Goal: Information Seeking & Learning: Learn about a topic

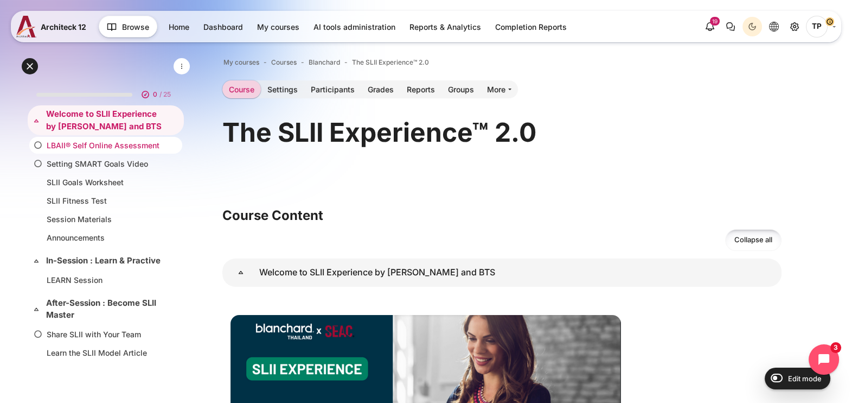
click at [122, 137] on li "LBAII® Self Online Assessment" at bounding box center [105, 145] width 153 height 17
click at [122, 140] on link "LBAII® Self Online Assessment" at bounding box center [104, 144] width 114 height 11
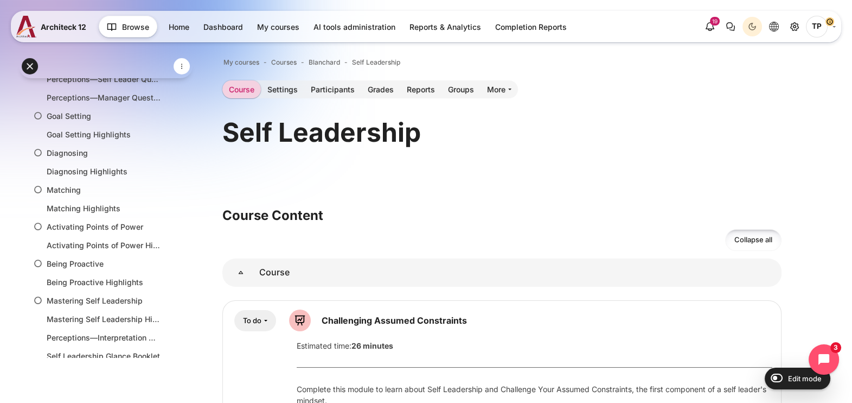
scroll to position [91, 0]
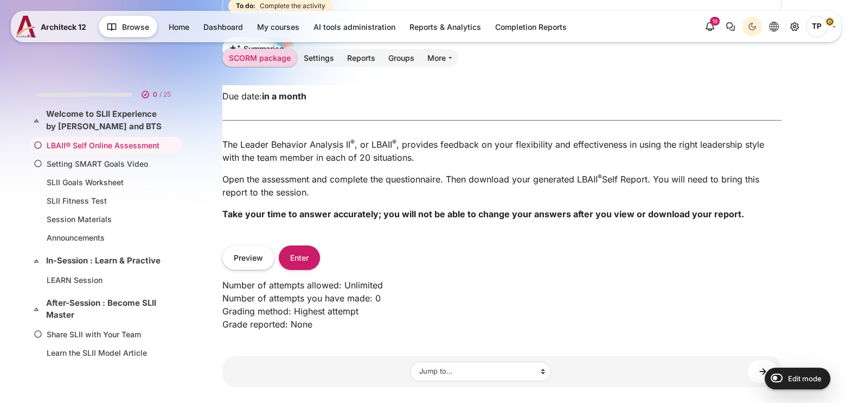
scroll to position [203, 0]
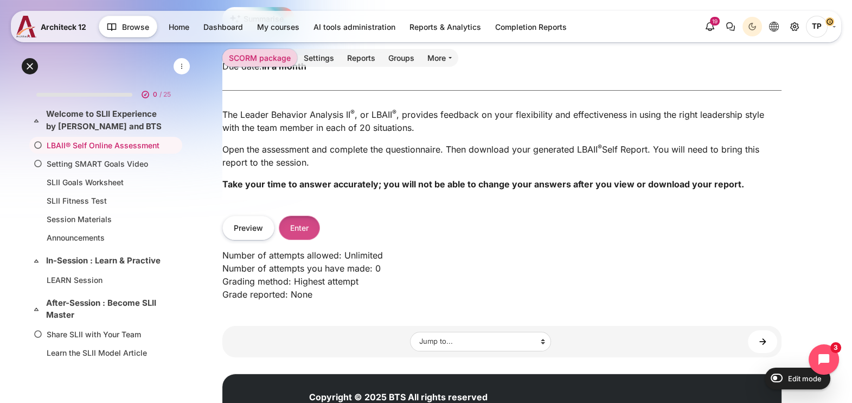
click at [305, 222] on button "Enter" at bounding box center [299, 227] width 41 height 24
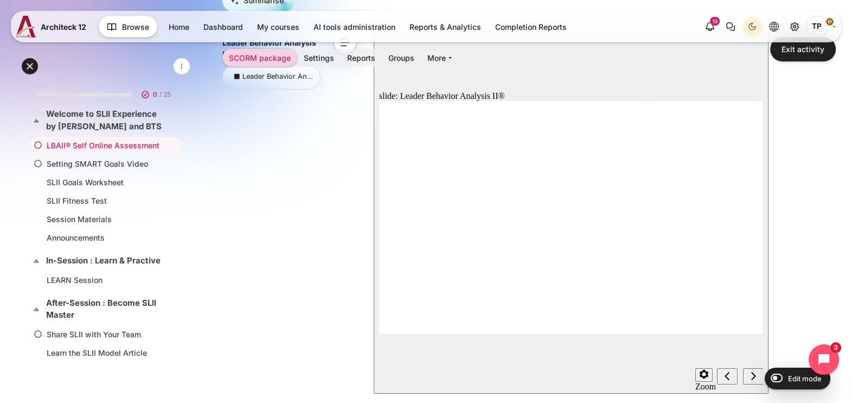
scroll to position [323, 0]
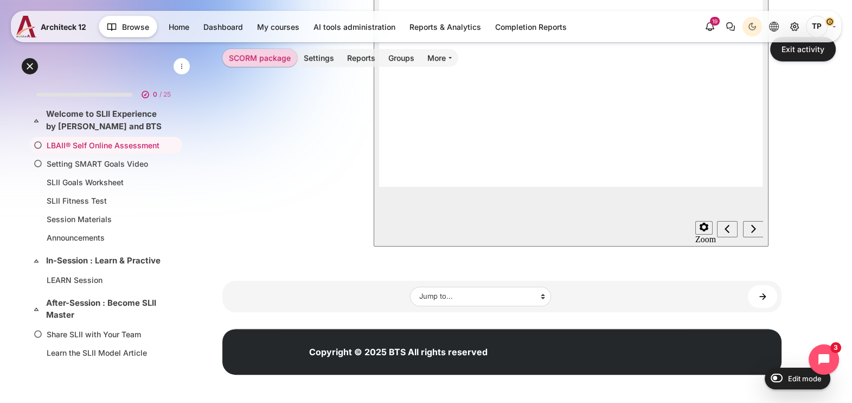
click at [754, 226] on icon "Next (Ctrl+Alt+Period)" at bounding box center [753, 229] width 5 height 10
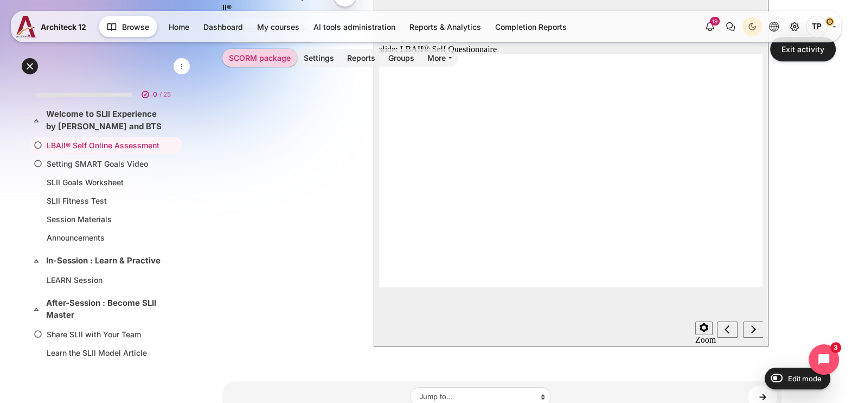
scroll to position [188, 0]
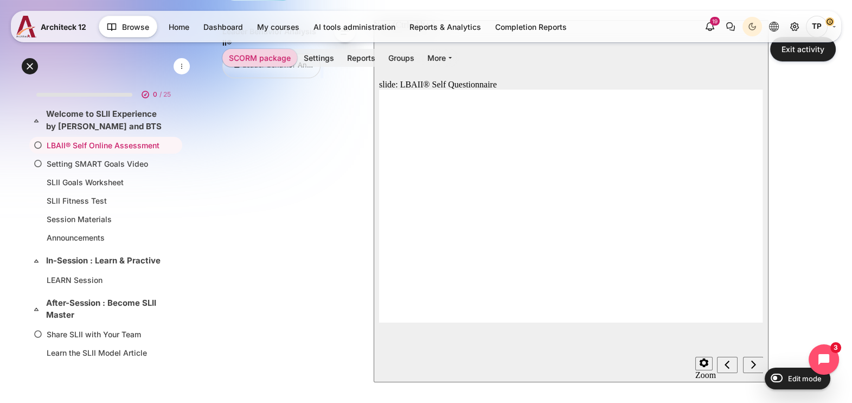
click at [755, 363] on icon "Next (Ctrl+Alt+Period)" at bounding box center [753, 364] width 5 height 10
click at [0, 253] on html "Skip to main content Expand all Collapse all 0 / 25" at bounding box center [426, 175] width 852 height 727
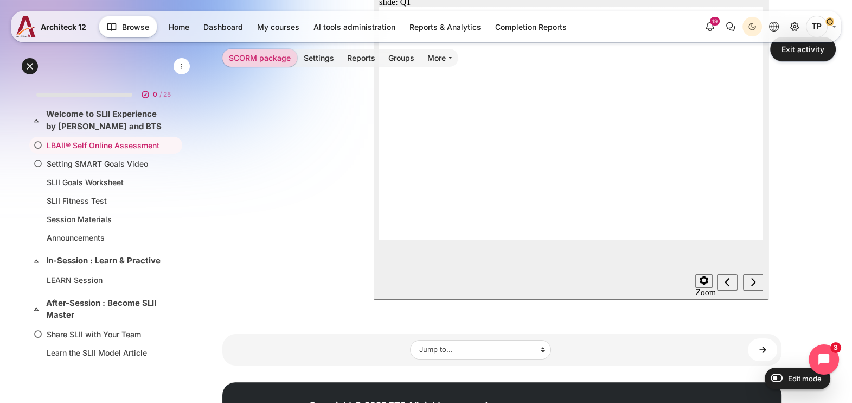
scroll to position [271, 0]
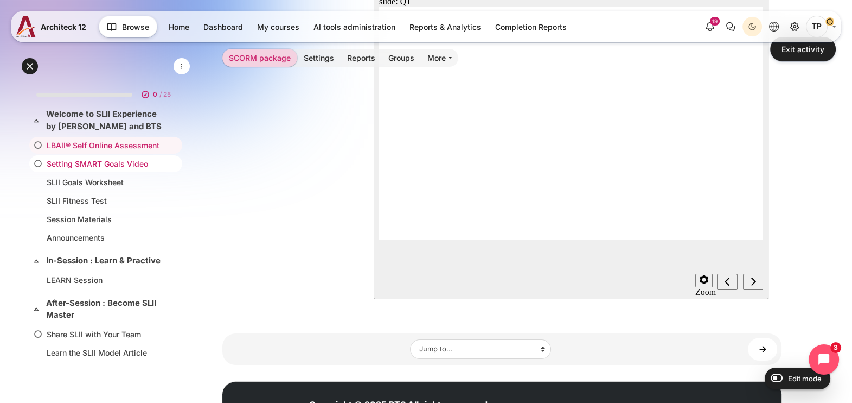
click at [57, 166] on link "Setting SMART Goals Video" at bounding box center [104, 163] width 114 height 11
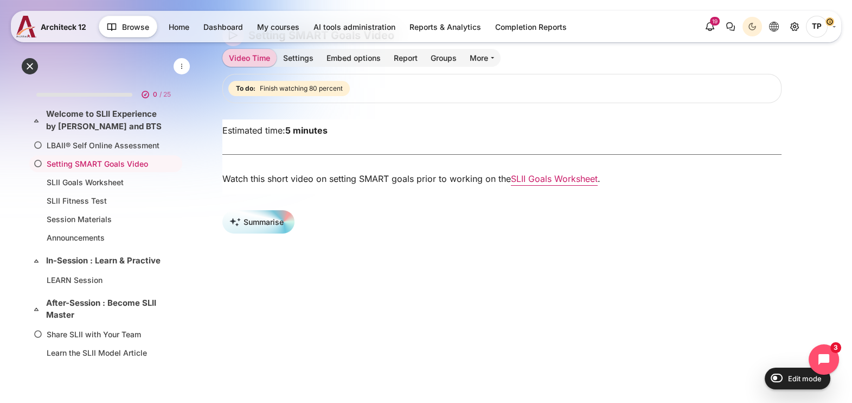
scroll to position [67, 0]
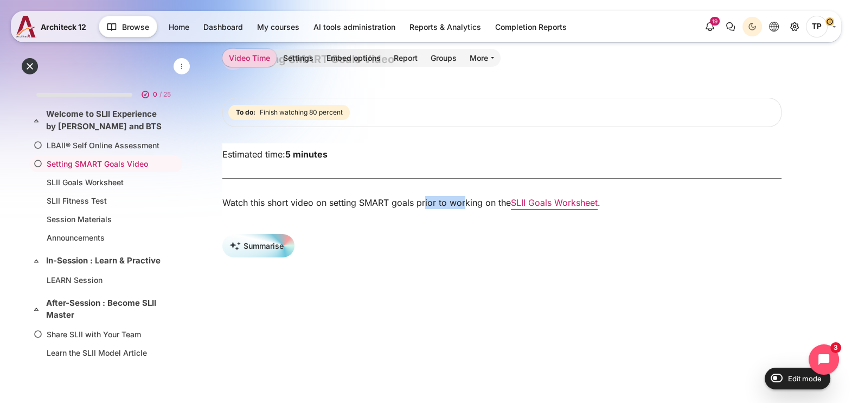
drag, startPoint x: 425, startPoint y: 214, endPoint x: 466, endPoint y: 208, distance: 41.1
click at [466, 208] on div "Watch this short video on setting SMART goals prior to working on the SLII Goal…" at bounding box center [502, 207] width 576 height 22
drag, startPoint x: 466, startPoint y: 208, endPoint x: 340, endPoint y: 216, distance: 125.6
click at [340, 216] on div "Watch this short video on setting SMART goals prior to working on the SLII Goal…" at bounding box center [502, 207] width 576 height 22
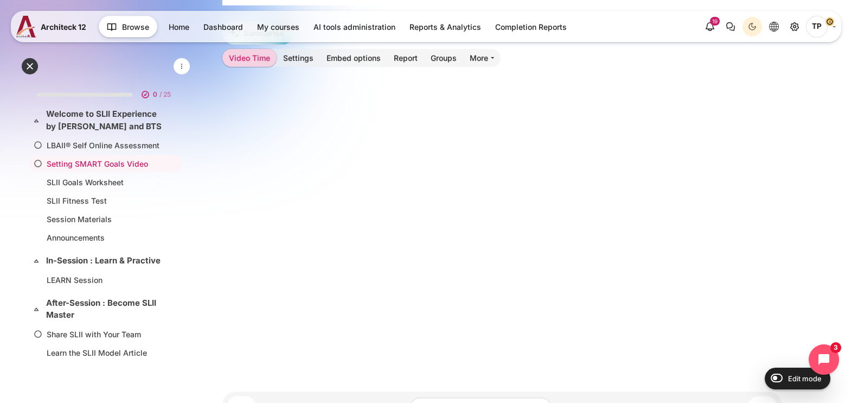
scroll to position [397, 0]
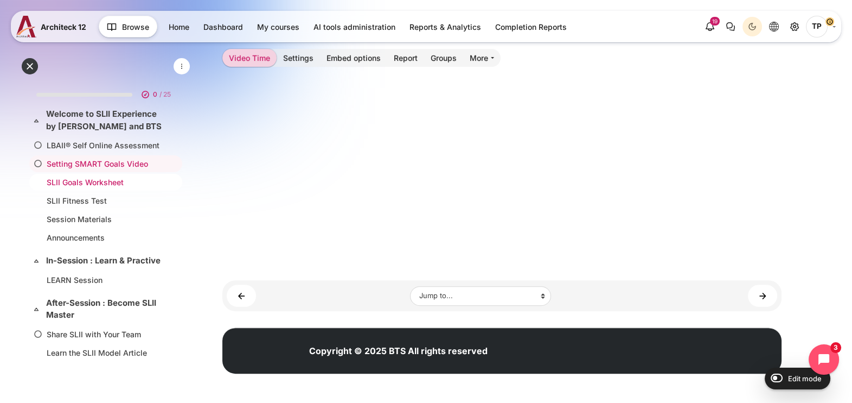
click at [79, 188] on li "SLII Goals Worksheet" at bounding box center [105, 182] width 153 height 17
click at [81, 183] on link "SLII Goals Worksheet" at bounding box center [104, 181] width 114 height 11
